Goal: Task Accomplishment & Management: Use online tool/utility

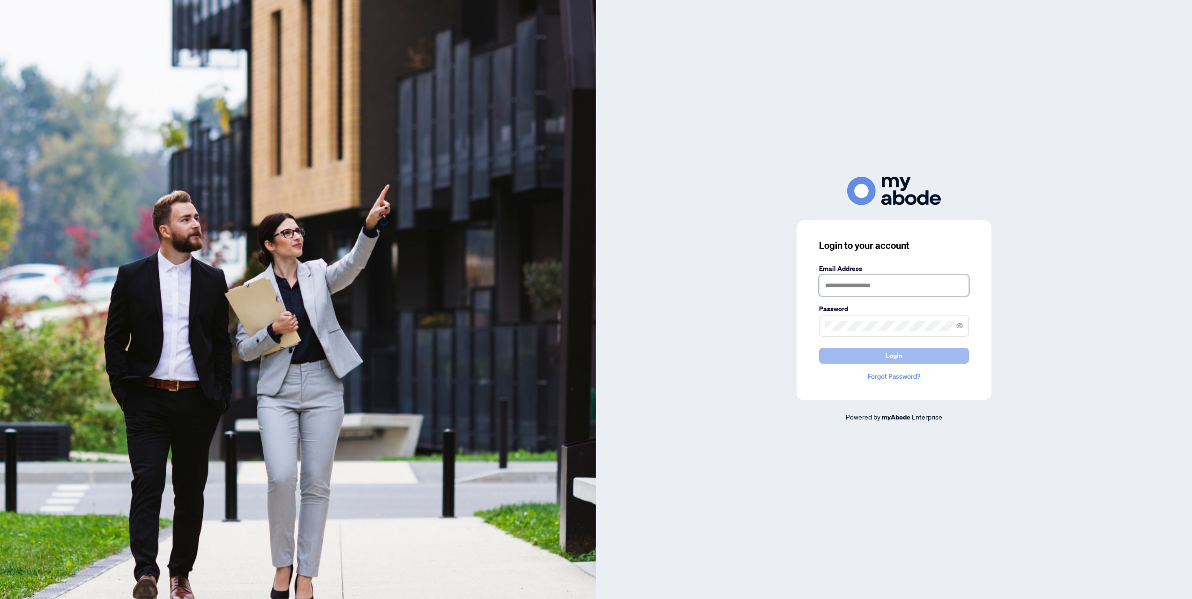
type input "**********"
click at [883, 349] on button "Login" at bounding box center [894, 356] width 150 height 16
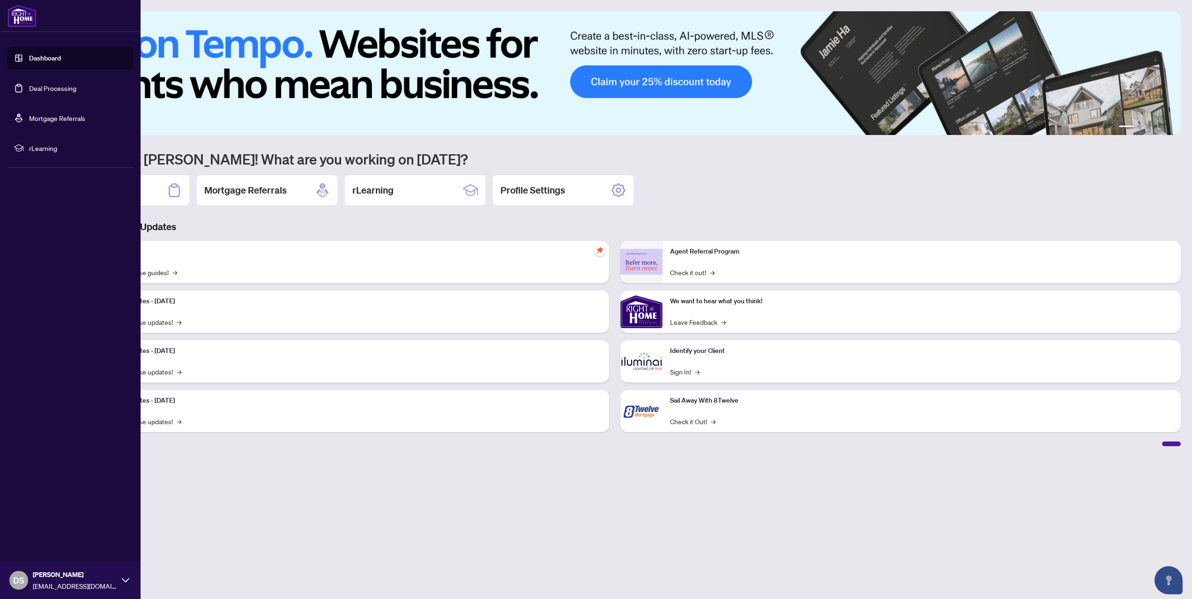
click at [29, 56] on link "Dashboard" at bounding box center [45, 58] width 32 height 8
click at [55, 89] on link "Deal Processing" at bounding box center [52, 88] width 47 height 8
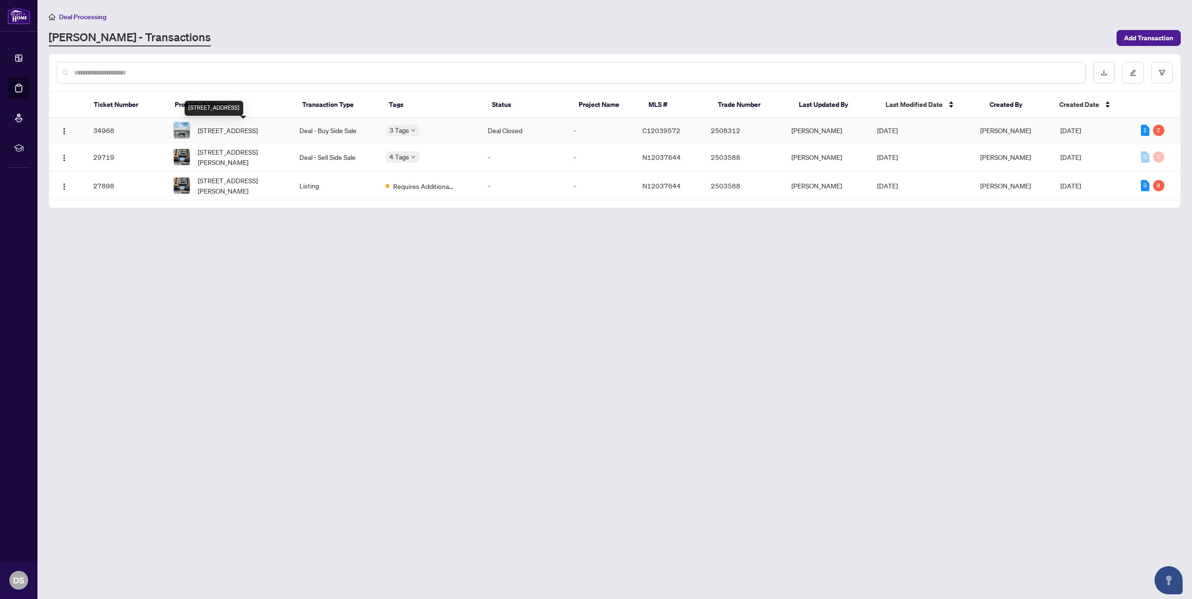
click at [246, 127] on span "1007-501 St Clair Ave, Toronto, Ontario M5P 0A2, Canada" at bounding box center [228, 130] width 60 height 10
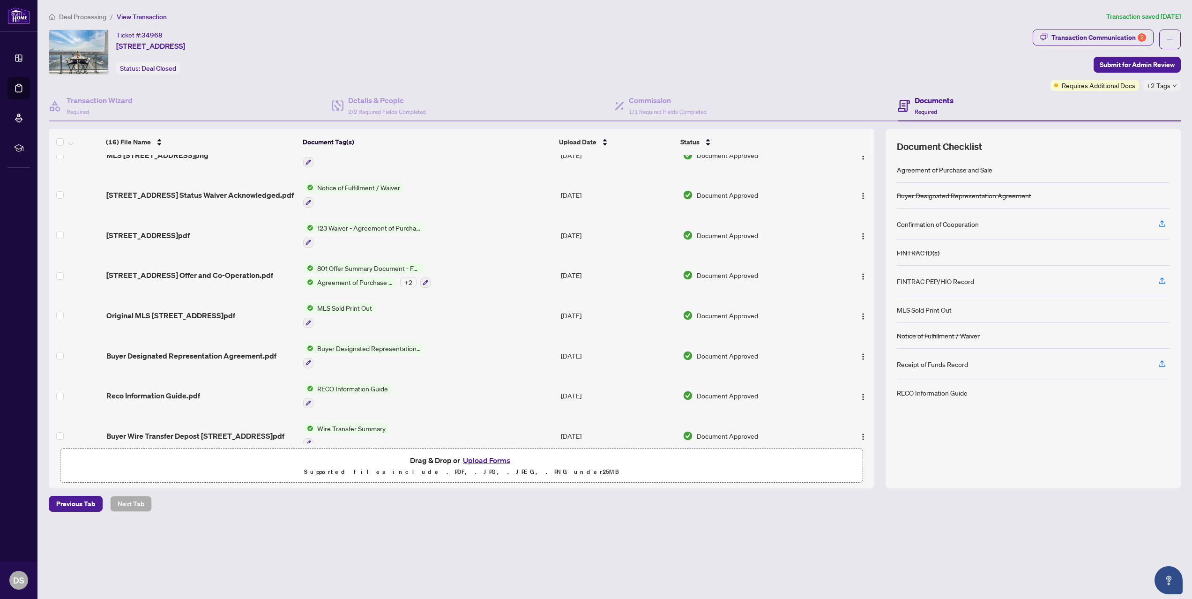
scroll to position [341, 0]
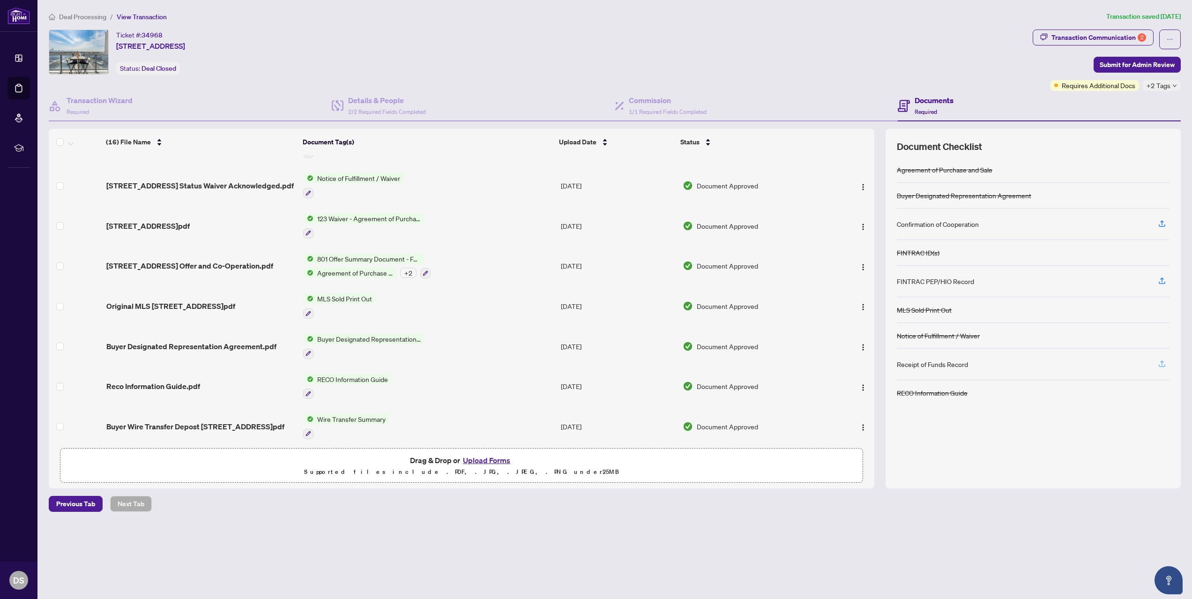
click at [1162, 363] on icon "button" at bounding box center [1162, 362] width 4 height 5
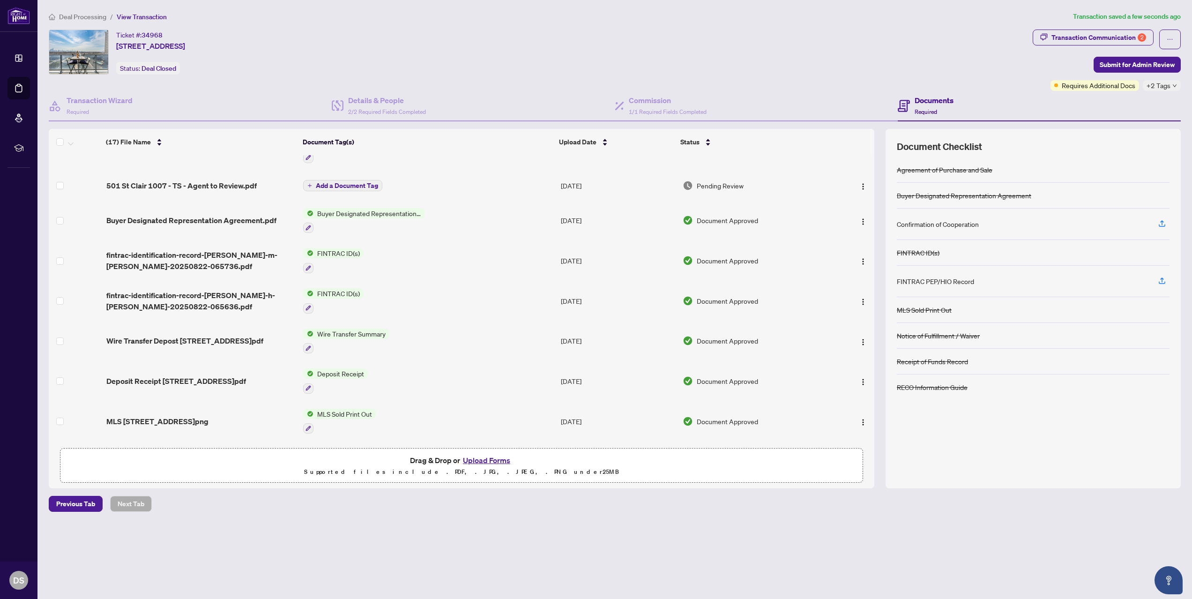
scroll to position [0, 0]
